Goal: Task Accomplishment & Management: Use online tool/utility

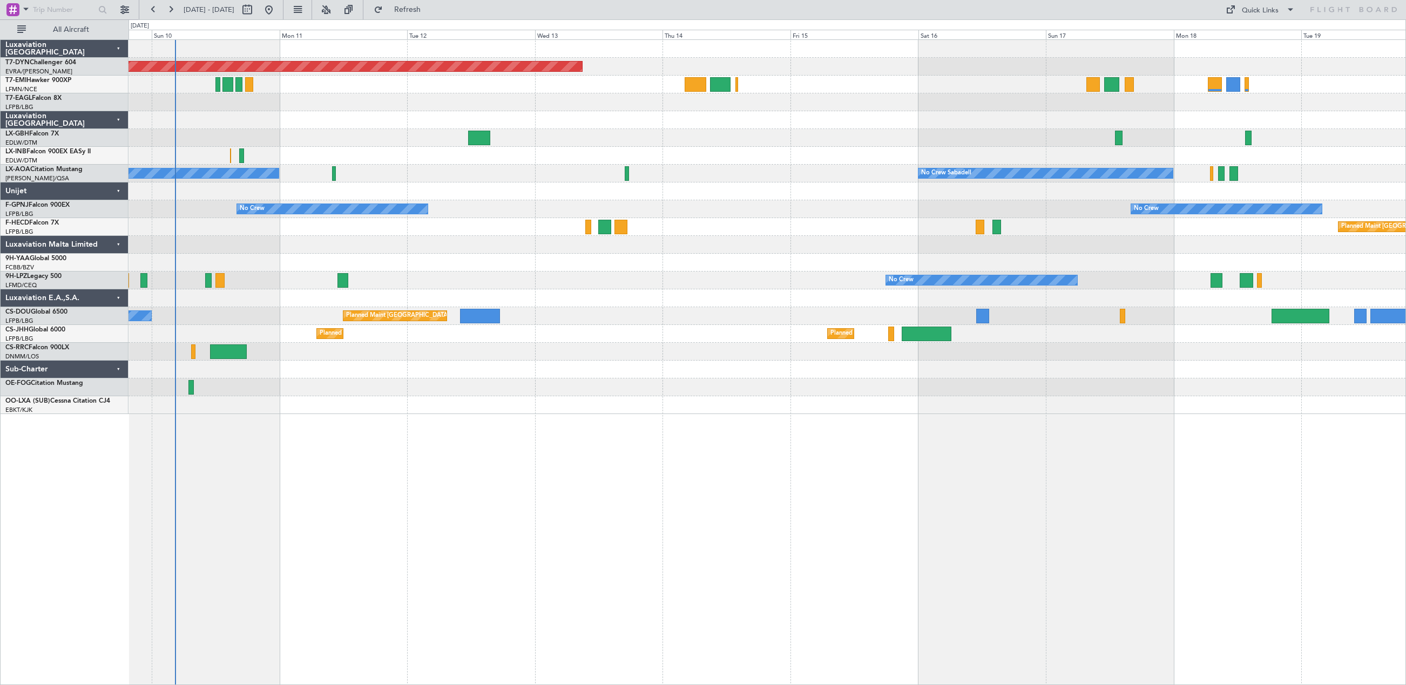
click at [429, 447] on div "Planned Maint [GEOGRAPHIC_DATA]-[GEOGRAPHIC_DATA] [GEOGRAPHIC_DATA] ([GEOGRAPHI…" at bounding box center [768, 362] width 1278 height 646
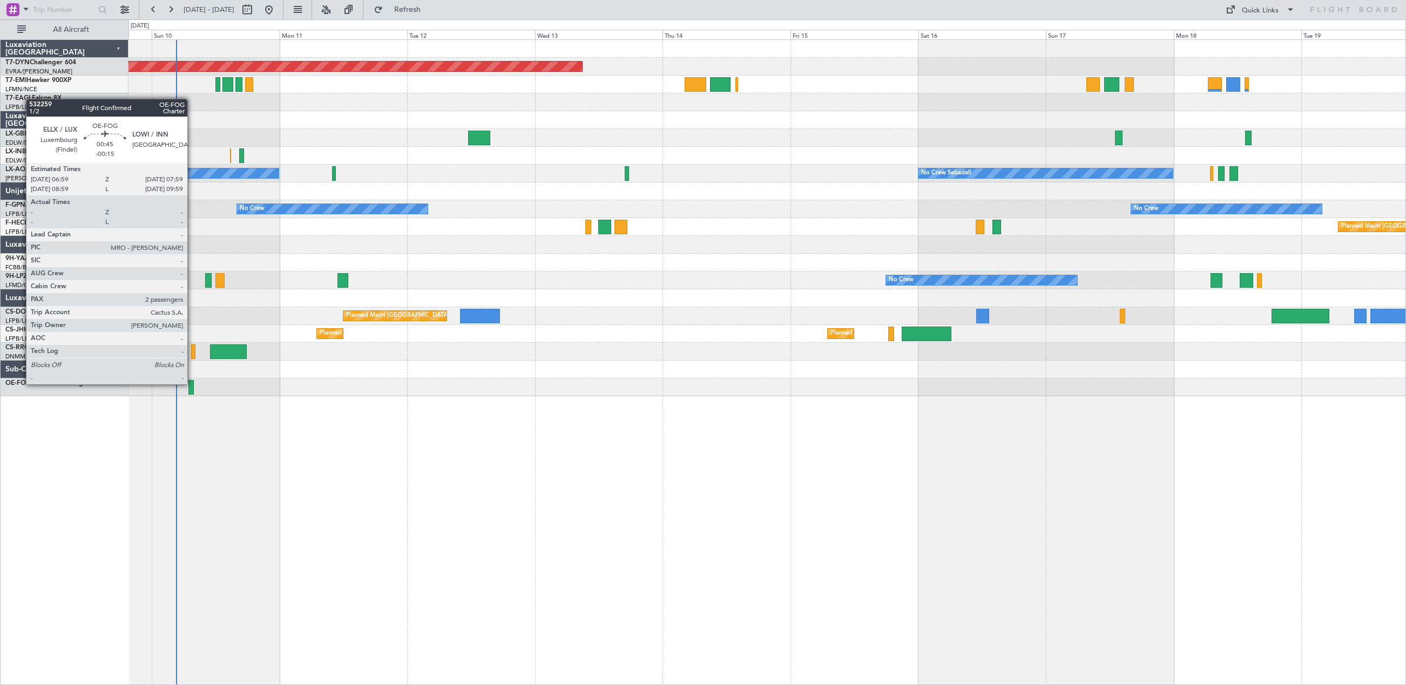
click at [192, 383] on div at bounding box center [190, 387] width 5 height 15
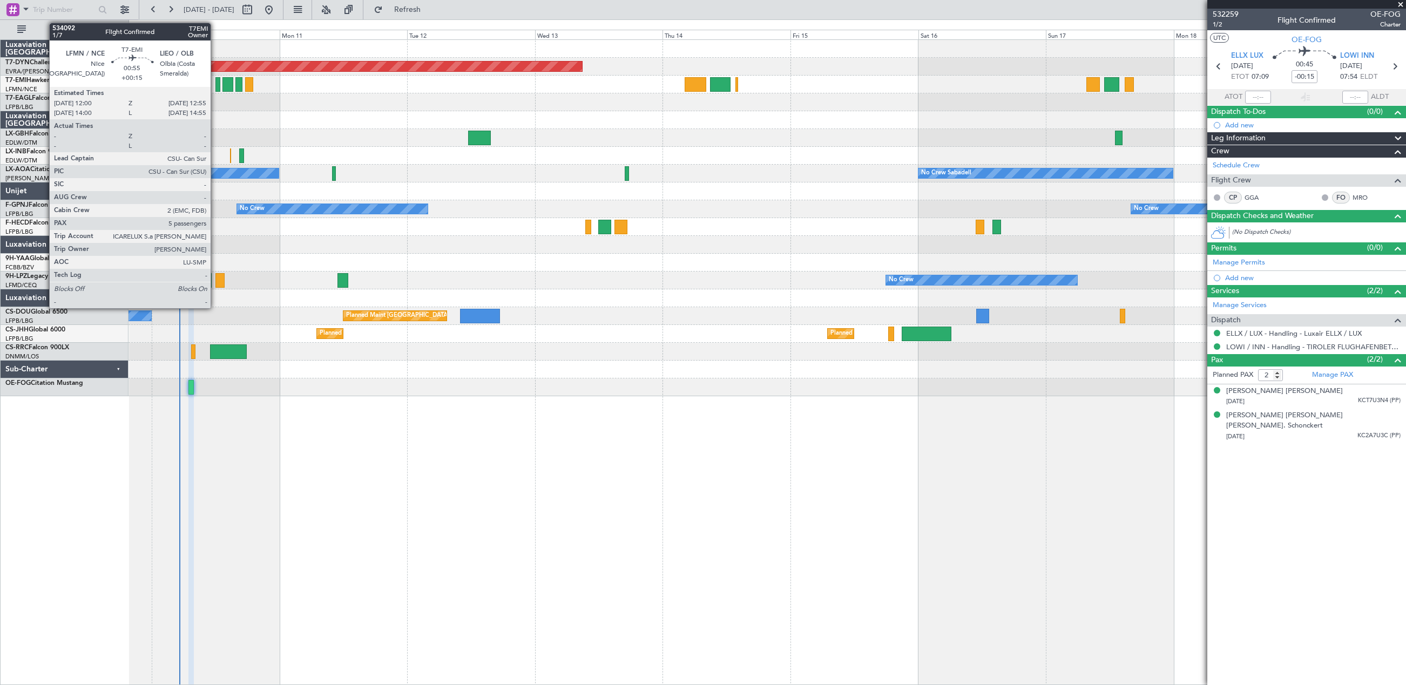
click at [215, 89] on div at bounding box center [217, 84] width 5 height 15
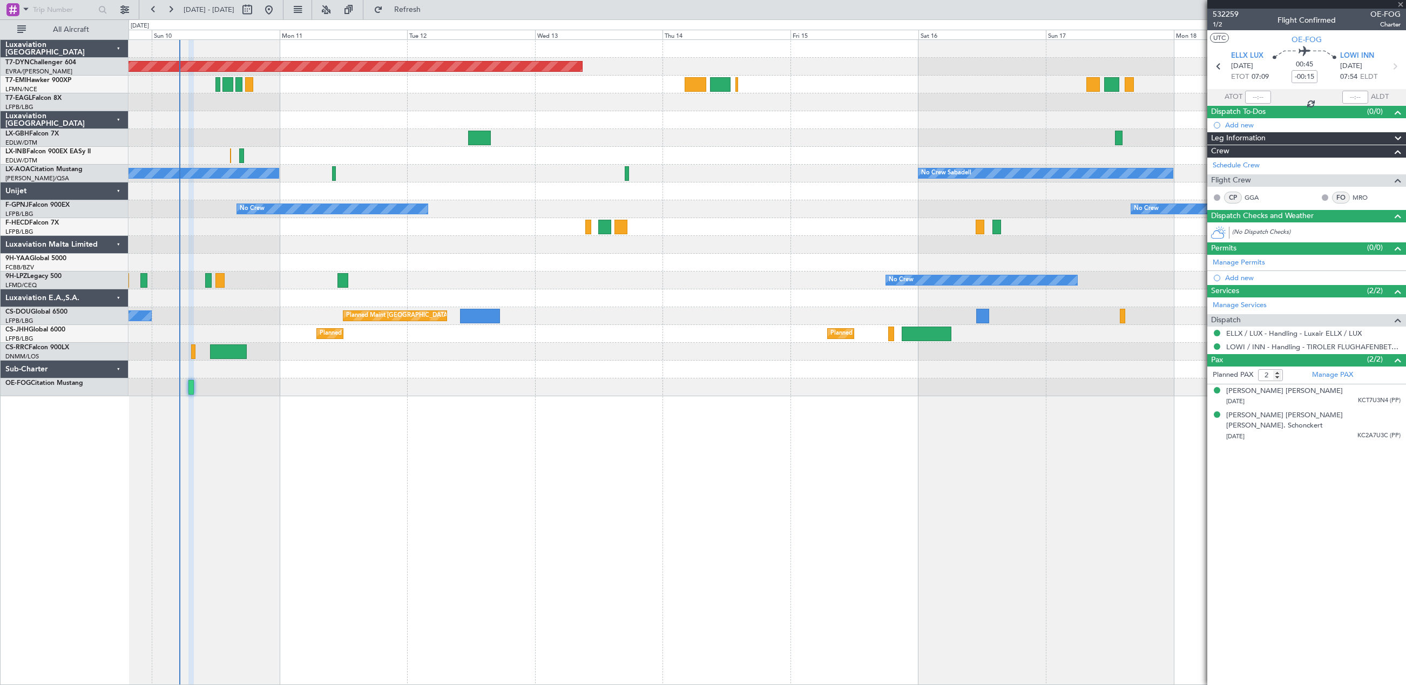
type input "+00:15"
type input "5"
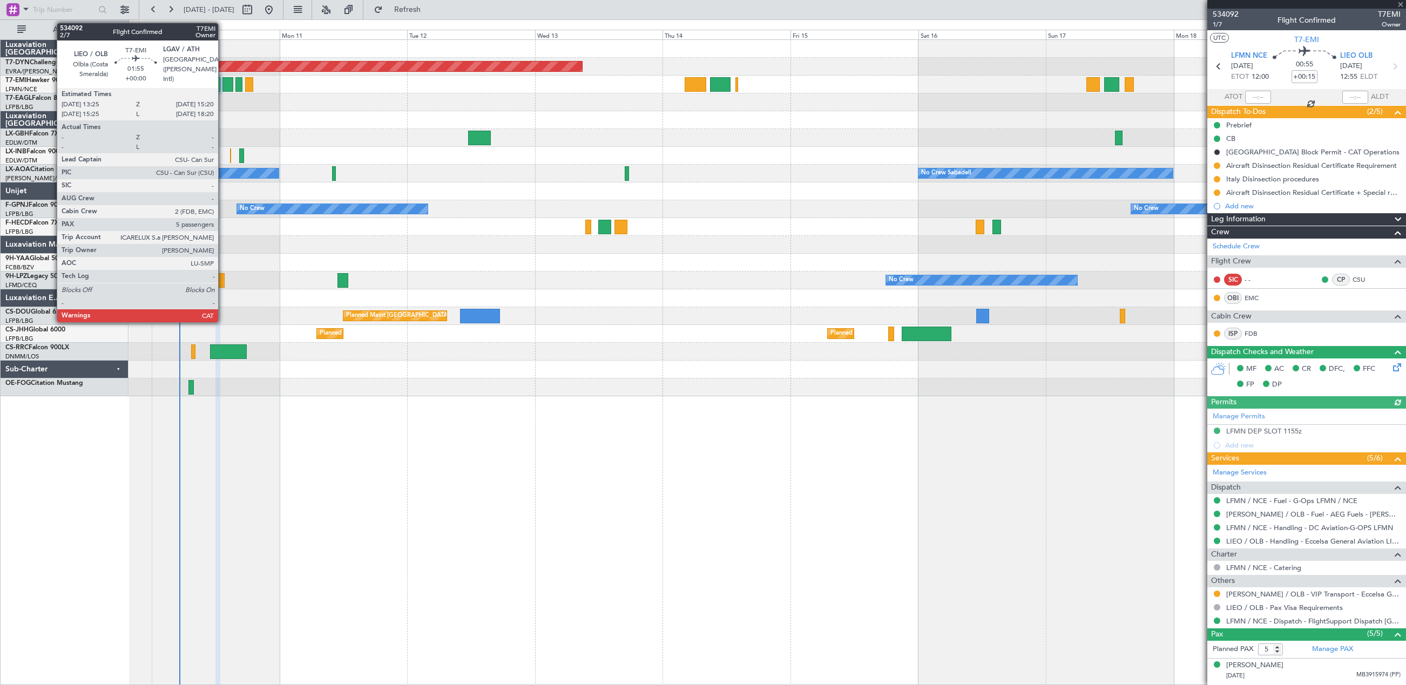
click at [223, 86] on div at bounding box center [227, 84] width 10 height 15
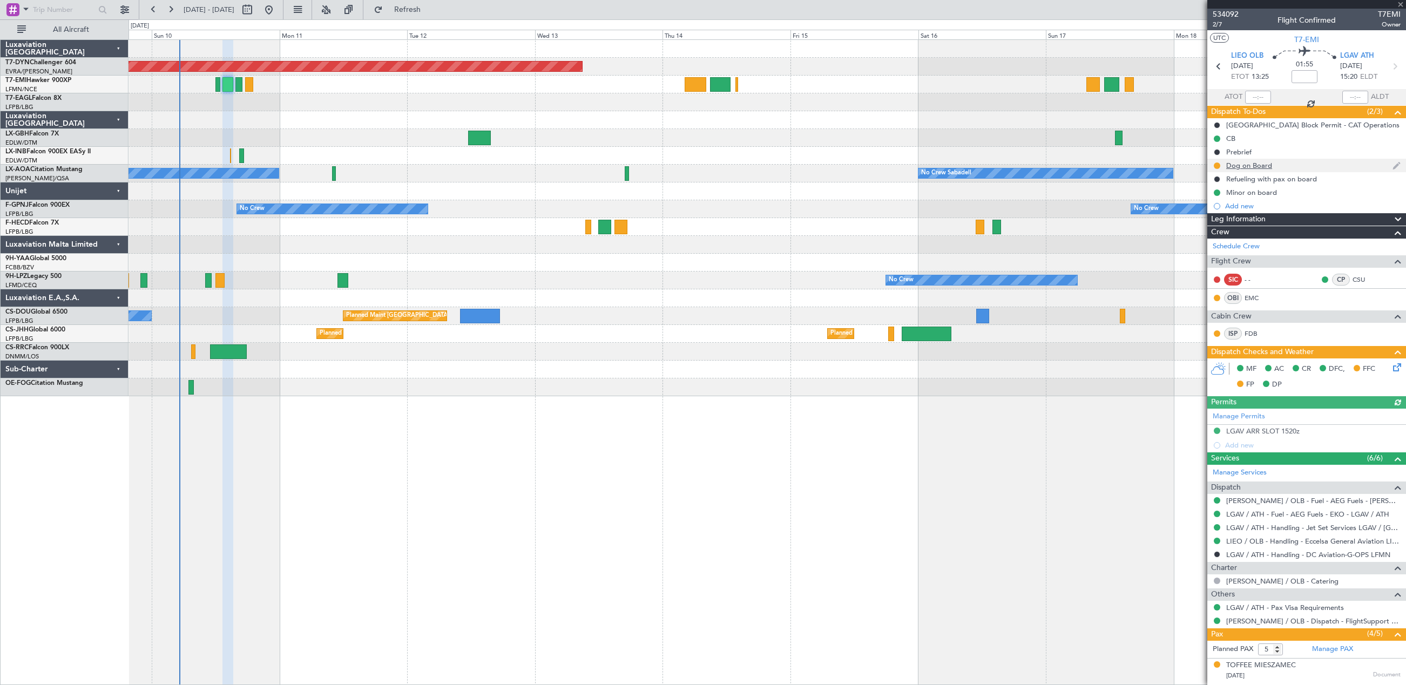
click at [1293, 164] on div "Dog on Board" at bounding box center [1306, 166] width 199 height 14
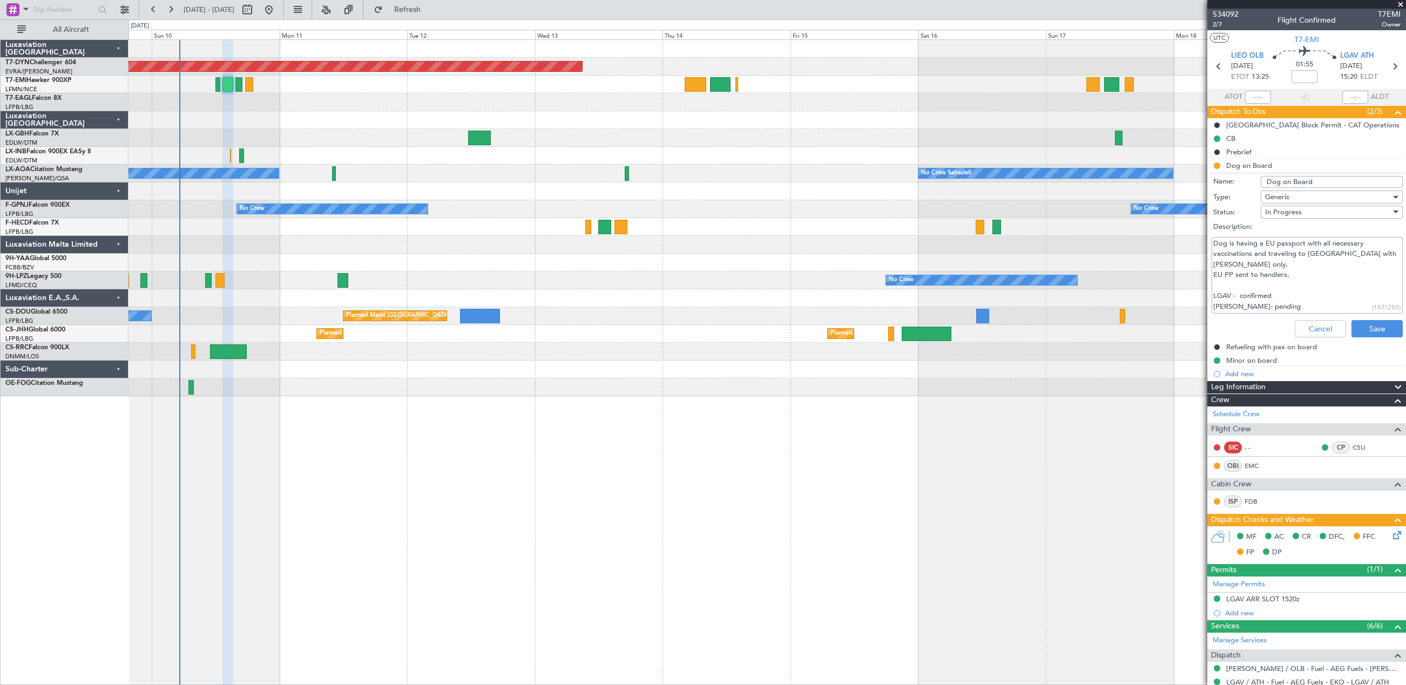
click at [1264, 294] on textarea "Dog is having a EU passport with all necessary vaccinations and traveling to [G…" at bounding box center [1307, 275] width 191 height 77
type textarea "Dog is having a EU passport with all necessary vaccinations and traveling to [G…"
click at [1369, 328] on button "Save" at bounding box center [1377, 328] width 51 height 17
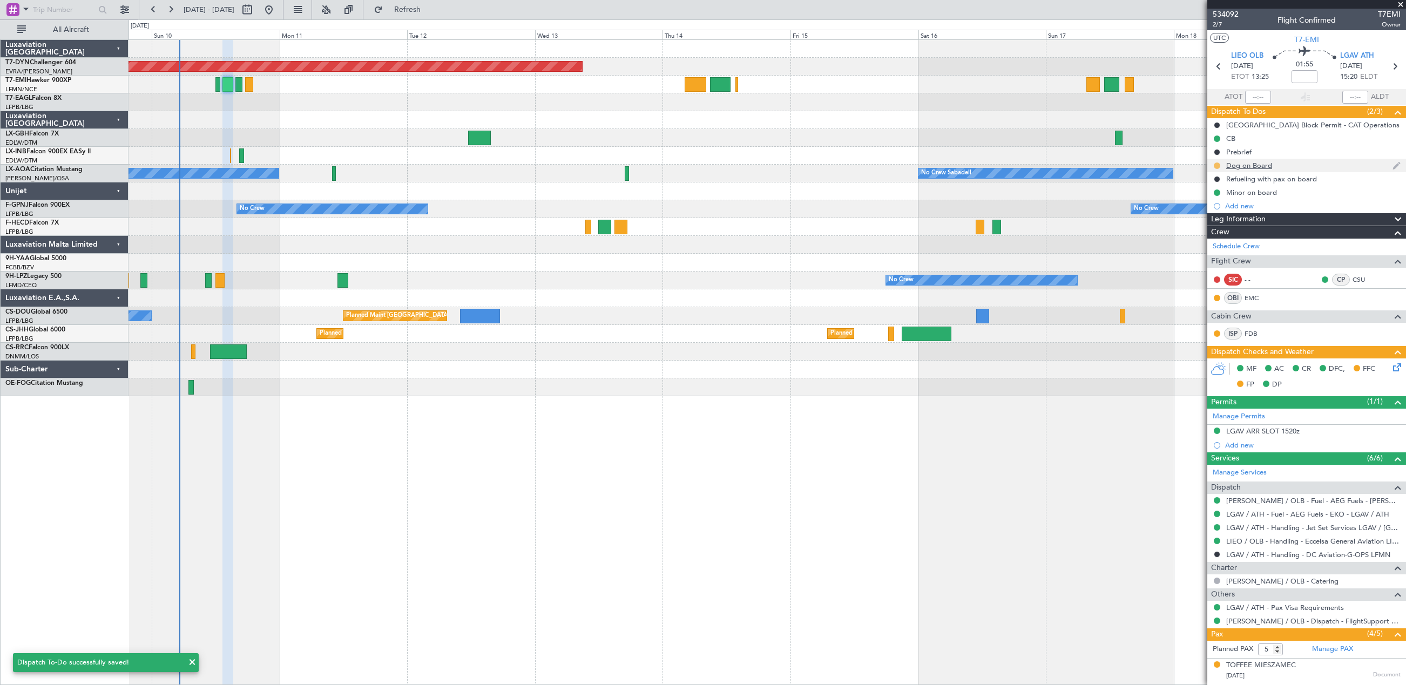
click at [1218, 166] on button at bounding box center [1217, 166] width 6 height 6
click at [1221, 211] on span "Completed" at bounding box center [1222, 213] width 36 height 11
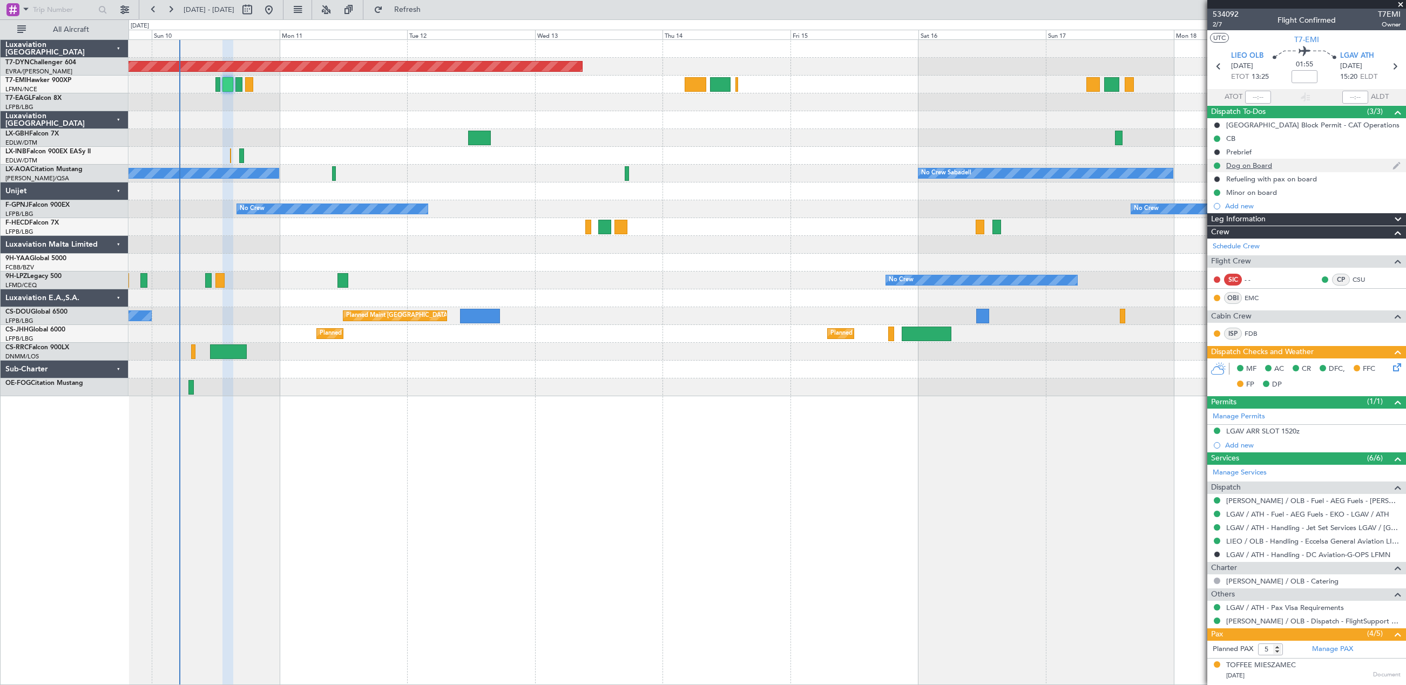
click at [1281, 164] on div "Dog on Board" at bounding box center [1306, 166] width 199 height 14
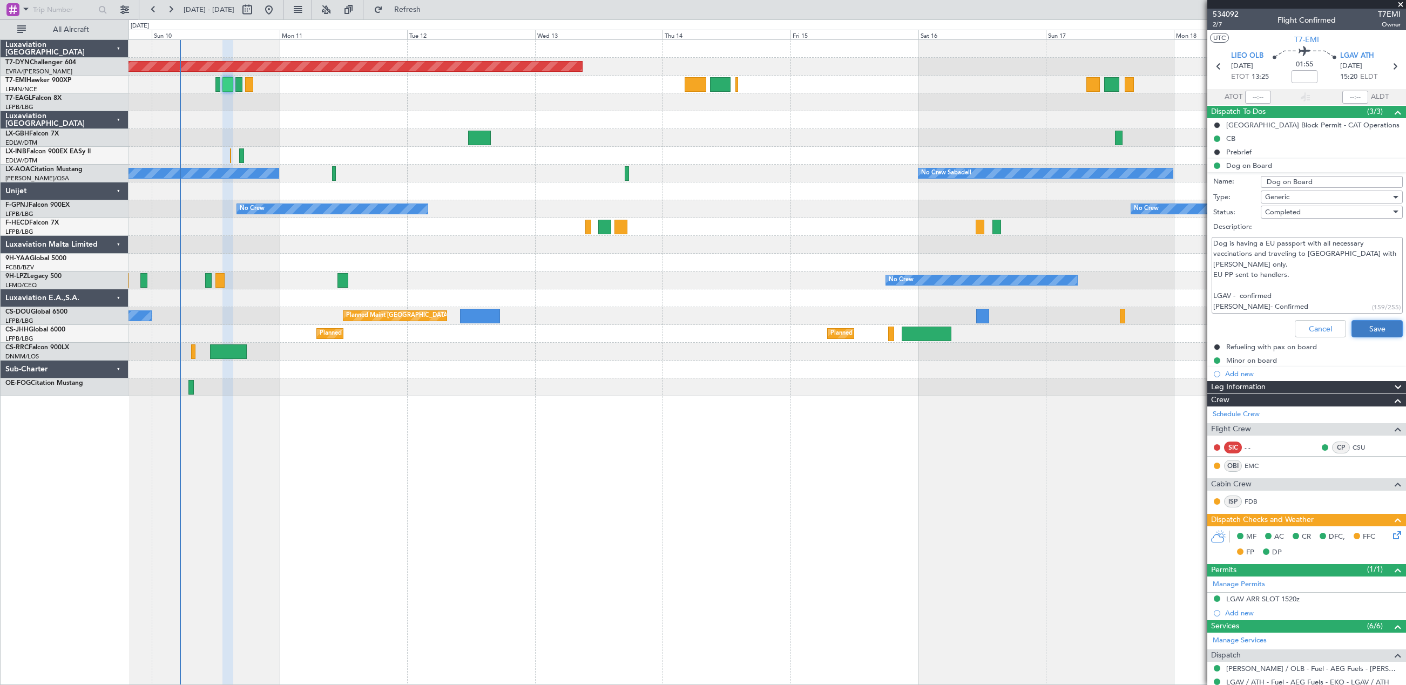
click at [1361, 325] on button "Save" at bounding box center [1377, 328] width 51 height 17
